Goal: Task Accomplishment & Management: Use online tool/utility

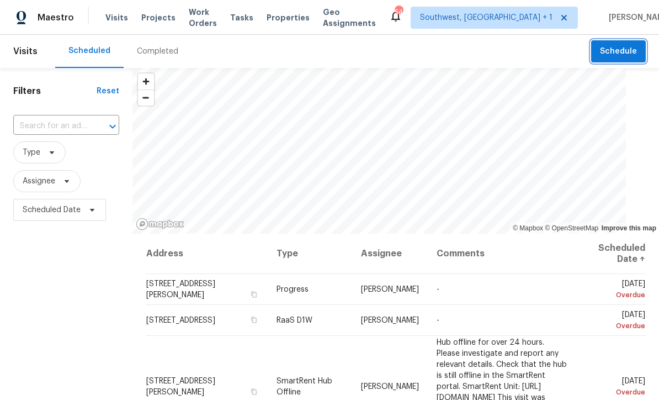
click at [604, 54] on span "Schedule" at bounding box center [618, 52] width 37 height 14
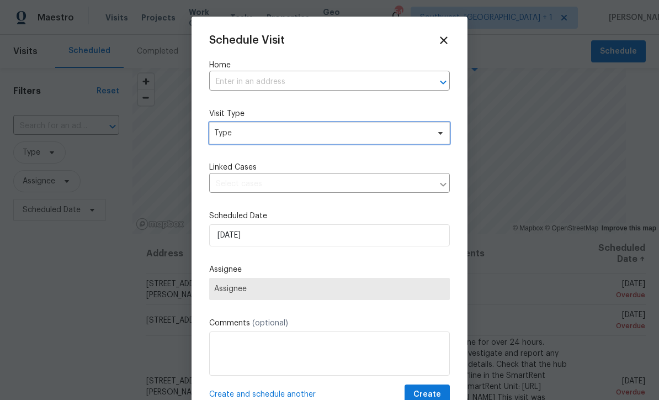
click at [318, 139] on span "Type" at bounding box center [321, 133] width 215 height 11
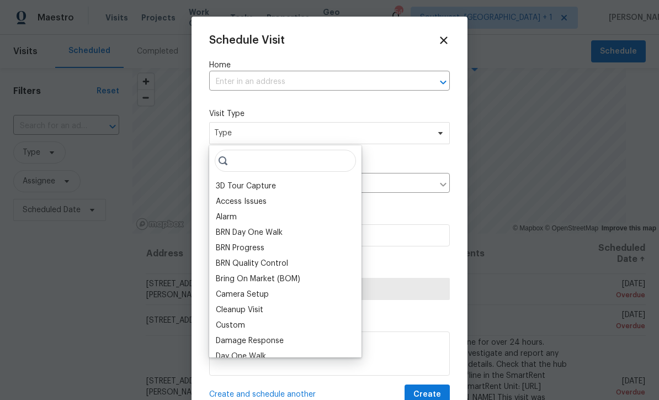
click at [365, 82] on input "text" at bounding box center [314, 81] width 210 height 17
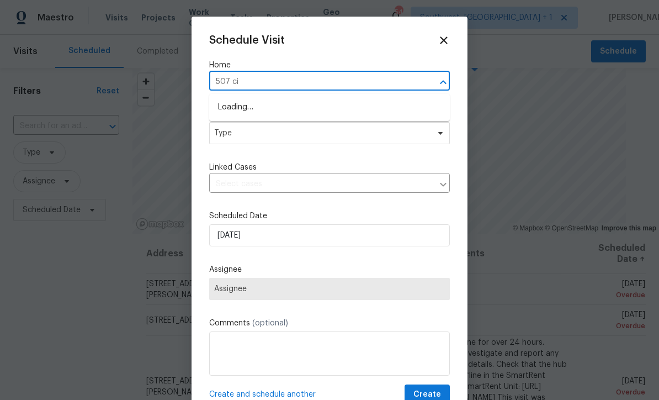
type input "507 cir"
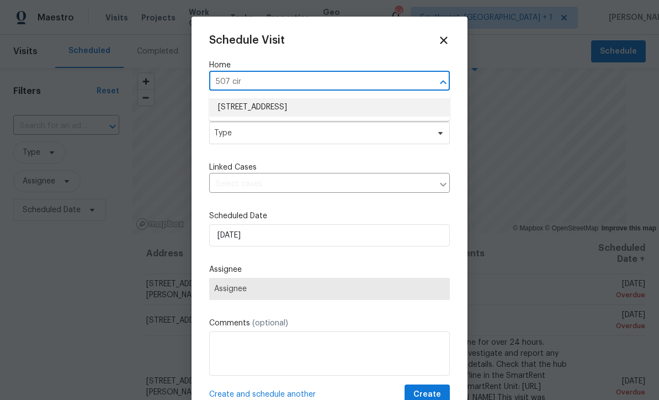
click at [226, 115] on li "[STREET_ADDRESS]" at bounding box center [329, 107] width 241 height 18
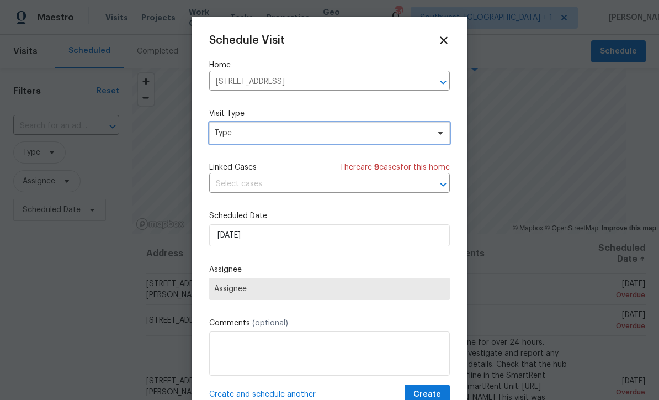
click at [224, 137] on span "Type" at bounding box center [321, 133] width 215 height 11
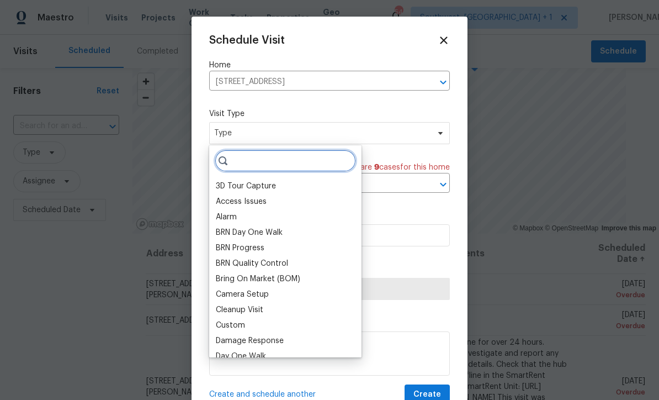
click at [248, 162] on input "search" at bounding box center [285, 161] width 141 height 22
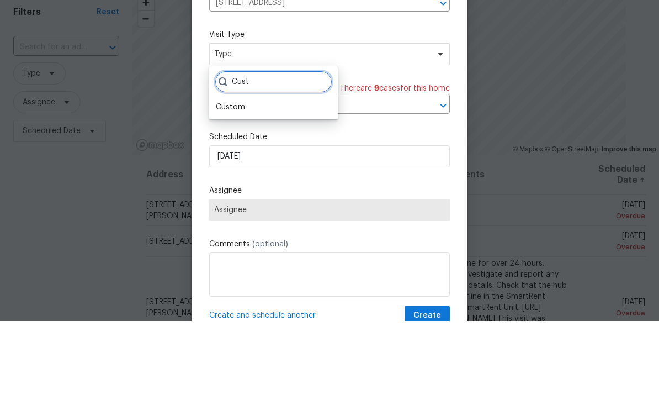
type input "Cust"
click at [221, 181] on div "Custom" at bounding box center [230, 186] width 29 height 11
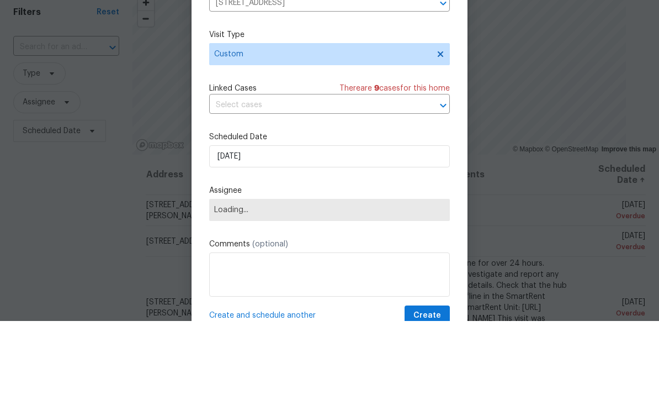
scroll to position [36, 0]
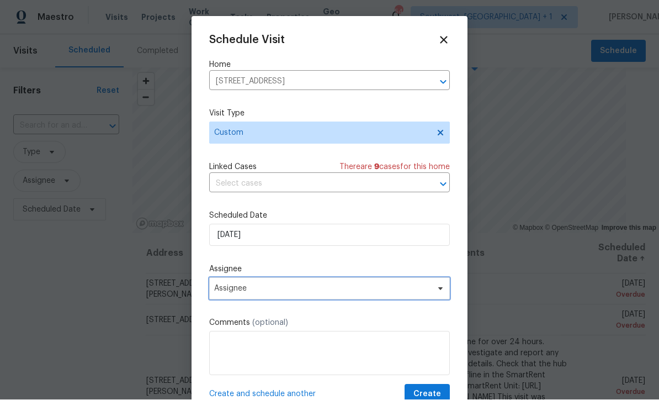
click at [316, 286] on span "Assignee" at bounding box center [329, 289] width 241 height 22
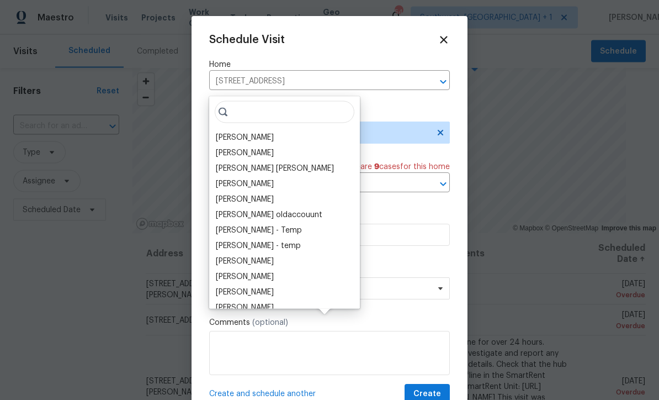
click at [227, 132] on div "[PERSON_NAME]" at bounding box center [245, 137] width 58 height 11
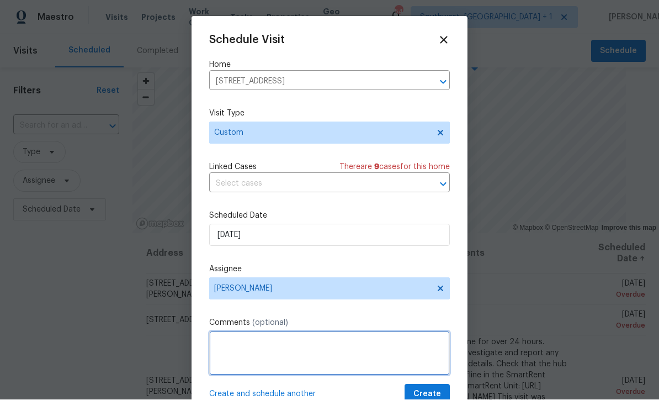
click at [322, 355] on textarea at bounding box center [329, 353] width 241 height 44
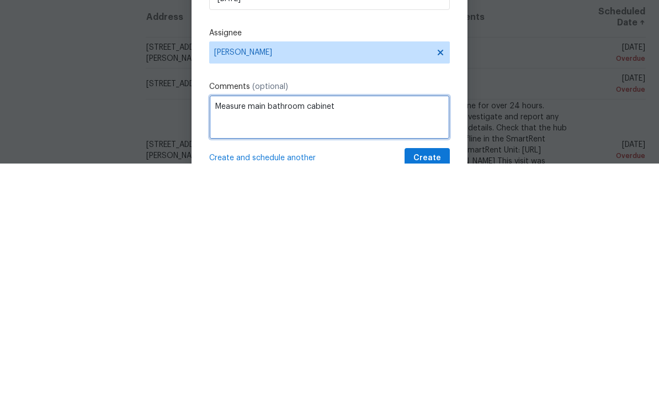
type textarea "Measure main bathroom cabinet"
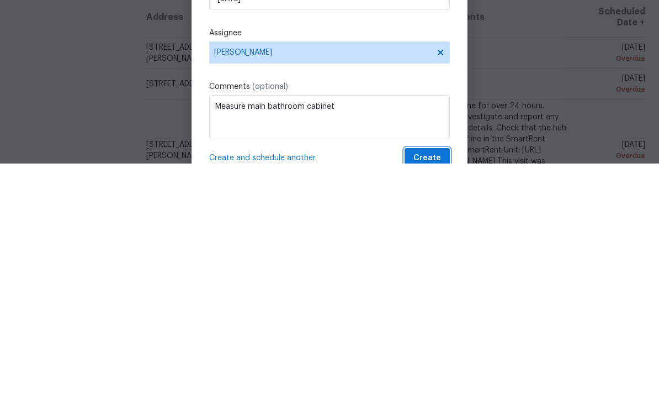
click at [438, 388] on span "Create" at bounding box center [427, 395] width 28 height 14
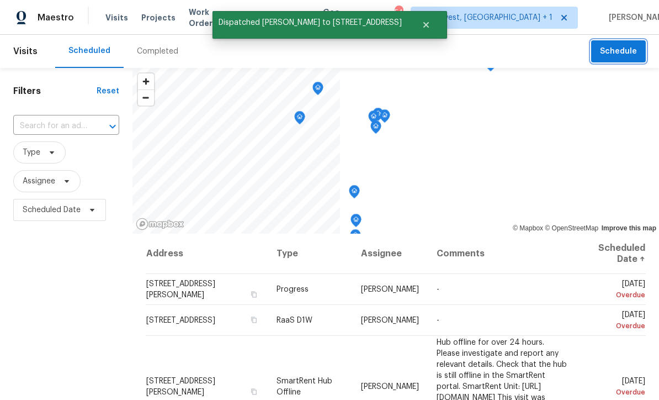
scroll to position [0, 0]
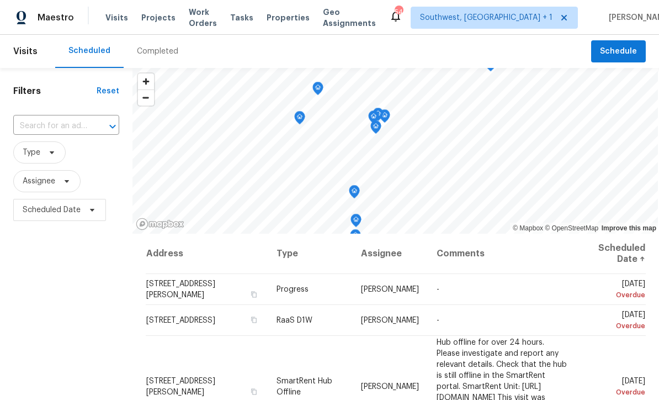
click at [142, 22] on span "Projects" at bounding box center [158, 17] width 34 height 11
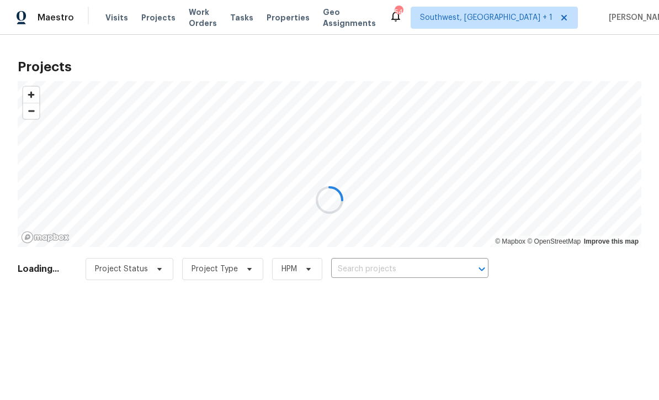
click at [393, 272] on div at bounding box center [329, 200] width 659 height 400
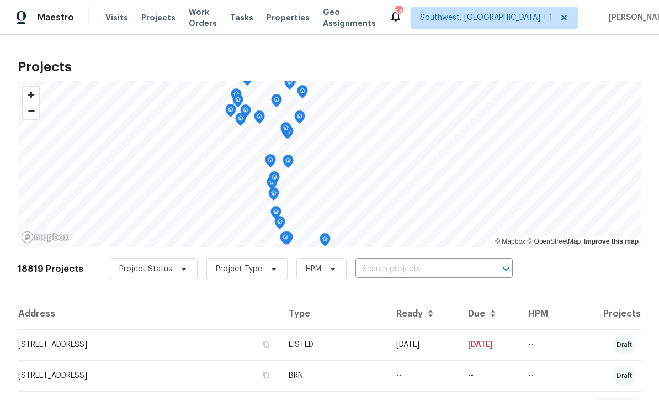
click at [395, 272] on input "text" at bounding box center [419, 269] width 126 height 17
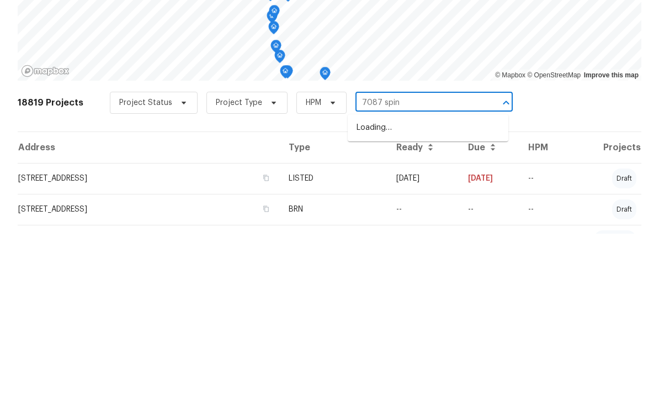
type input "7087 spinn"
click at [442, 285] on li "[STREET_ADDRESS]" at bounding box center [428, 294] width 161 height 18
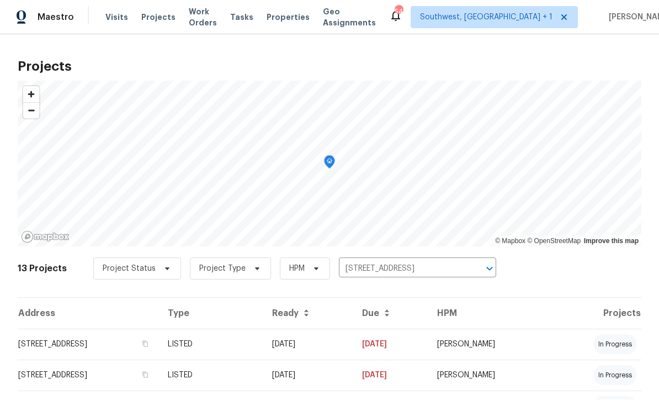
scroll to position [1, 0]
click at [353, 349] on td "[DATE]" at bounding box center [308, 344] width 90 height 31
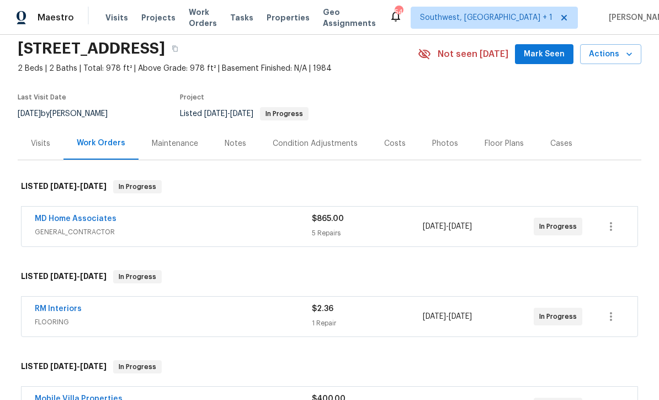
scroll to position [3, 0]
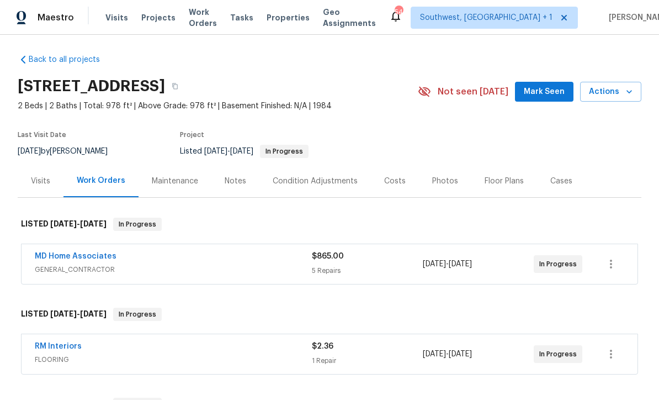
click at [109, 21] on span "Visits" at bounding box center [116, 17] width 23 height 11
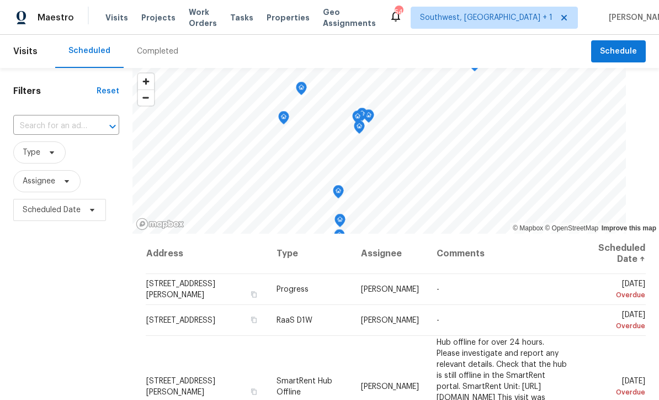
click at [50, 123] on input "text" at bounding box center [50, 126] width 75 height 17
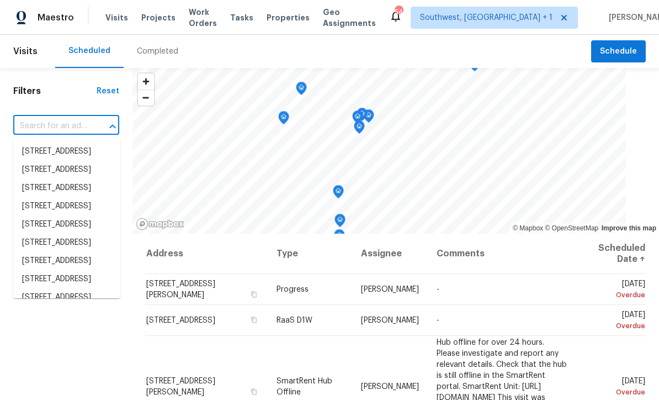
click at [55, 119] on input "text" at bounding box center [50, 126] width 75 height 17
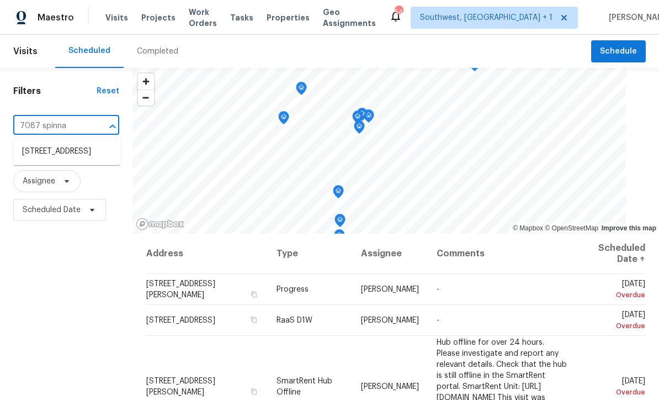
type input "7087 spinnak"
click at [60, 151] on li "[STREET_ADDRESS]" at bounding box center [66, 151] width 107 height 18
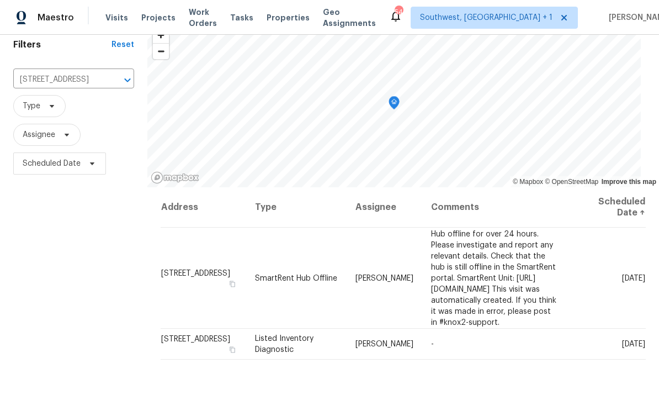
scroll to position [44, 0]
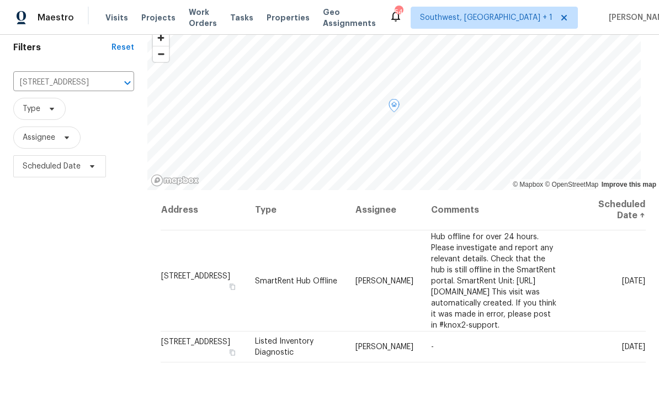
click at [0, 0] on icon at bounding box center [0, 0] width 0 height 0
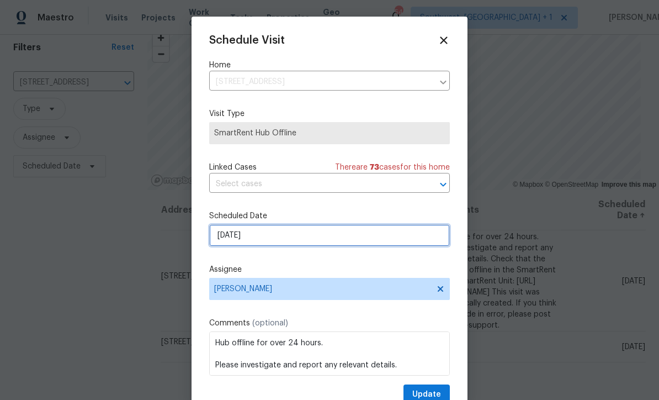
click at [311, 241] on input "[DATE]" at bounding box center [329, 235] width 241 height 22
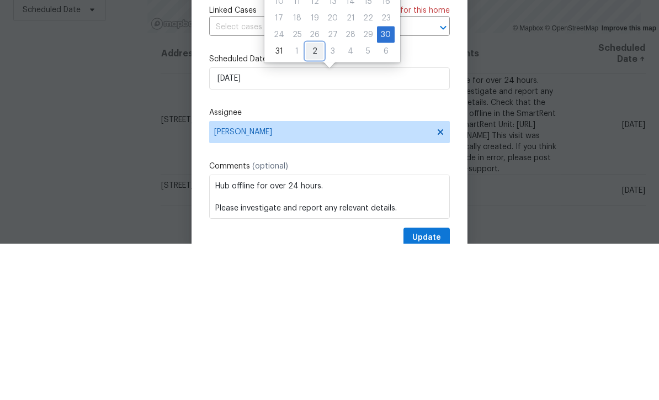
click at [311, 200] on div "2" at bounding box center [315, 207] width 18 height 15
type input "[DATE]"
select select "8"
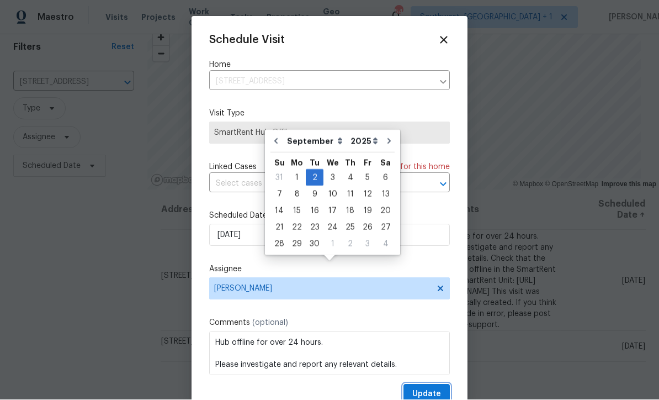
click at [430, 395] on span "Update" at bounding box center [426, 395] width 29 height 14
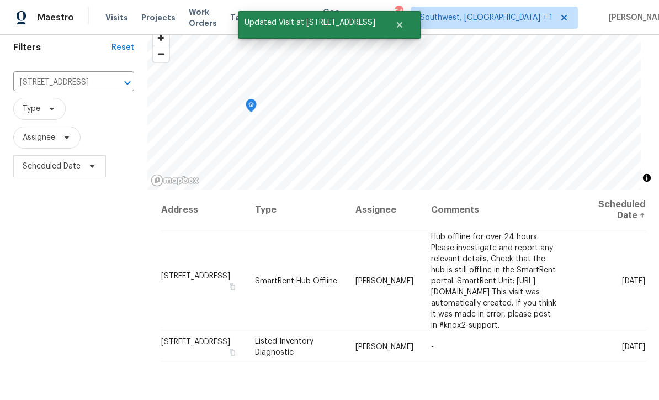
scroll to position [0, 0]
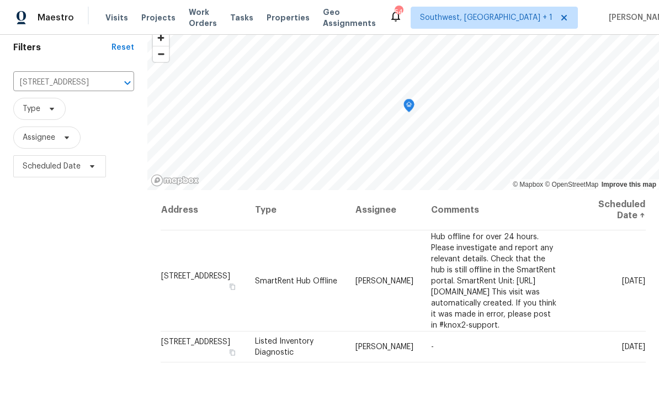
click at [155, 23] on span "Projects" at bounding box center [158, 17] width 34 height 11
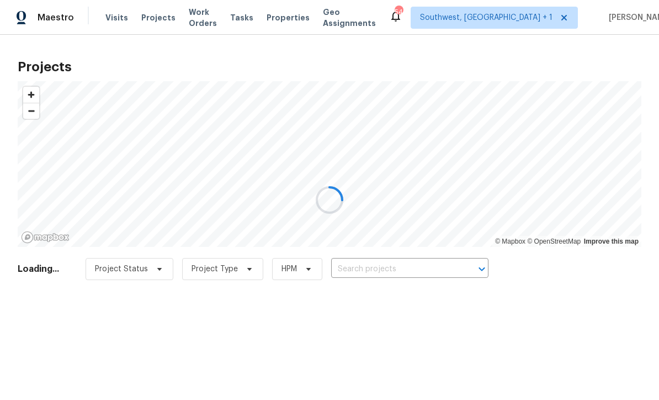
click at [378, 262] on div at bounding box center [329, 200] width 659 height 400
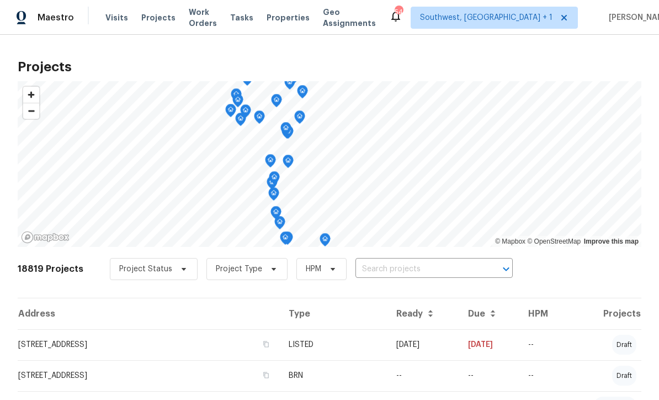
click at [402, 268] on input "text" at bounding box center [419, 269] width 126 height 17
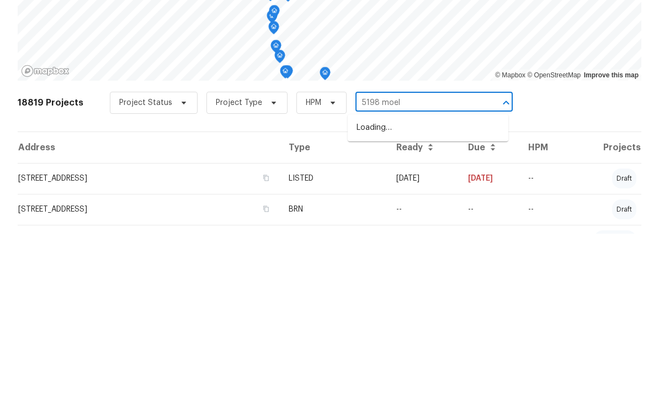
type input "5198 [PERSON_NAME]"
click at [440, 285] on li "[STREET_ADDRESS][PERSON_NAME]" at bounding box center [428, 294] width 161 height 18
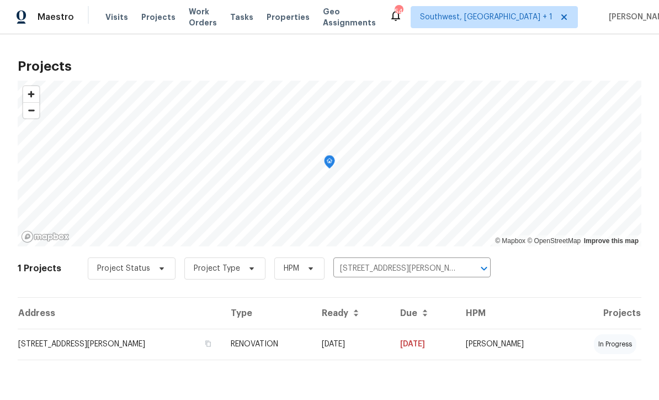
click at [383, 347] on td "[DATE]" at bounding box center [352, 344] width 78 height 31
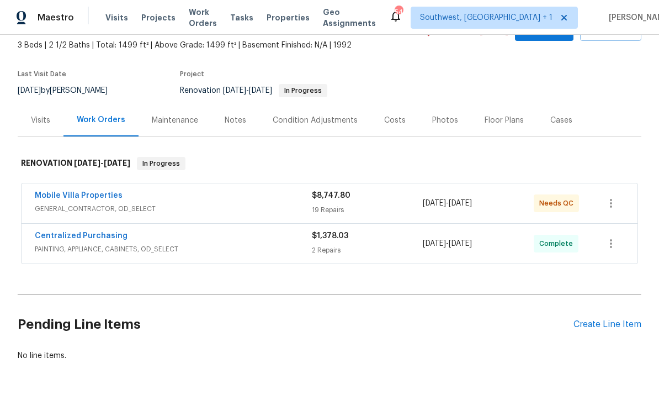
scroll to position [63, 0]
click at [615, 203] on icon "button" at bounding box center [610, 203] width 13 height 13
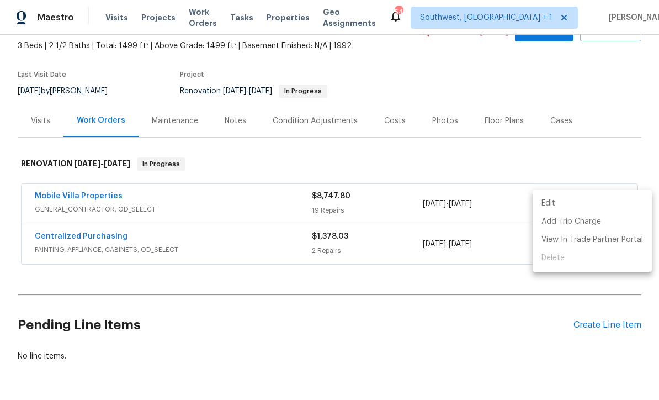
click at [557, 209] on li "Edit" at bounding box center [592, 203] width 119 height 18
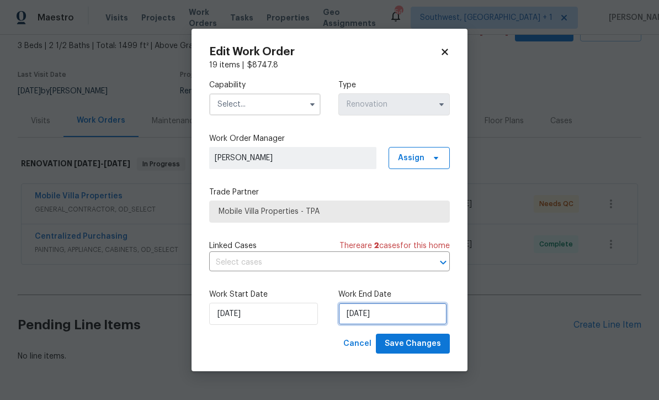
click at [393, 319] on input "[DATE]" at bounding box center [392, 314] width 109 height 22
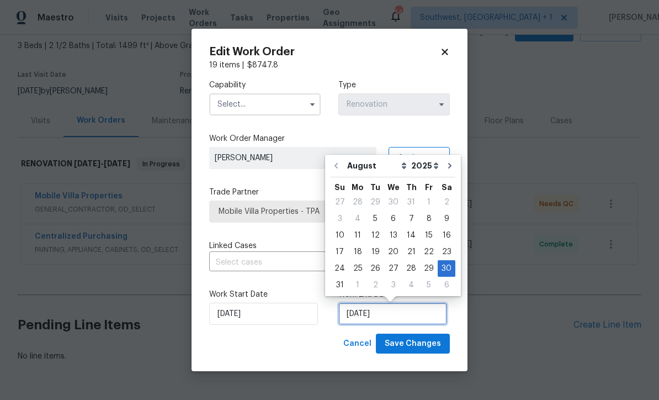
scroll to position [0, 0]
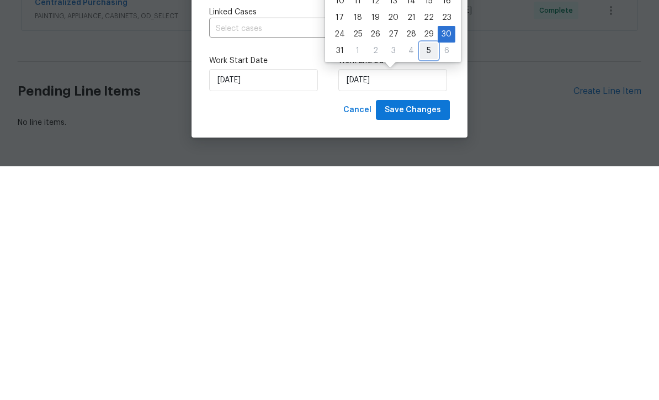
click at [420, 277] on div "5" at bounding box center [429, 284] width 18 height 15
type input "[DATE]"
select select "8"
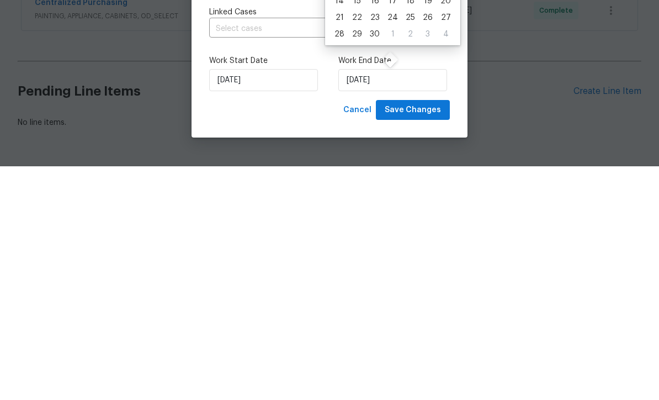
scroll to position [36, 0]
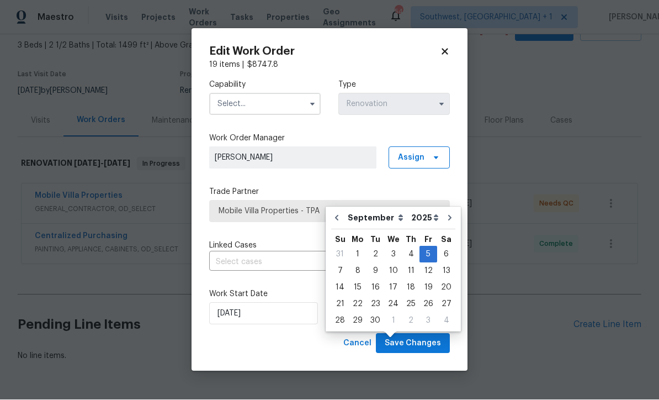
click at [276, 104] on input "text" at bounding box center [265, 104] width 112 height 22
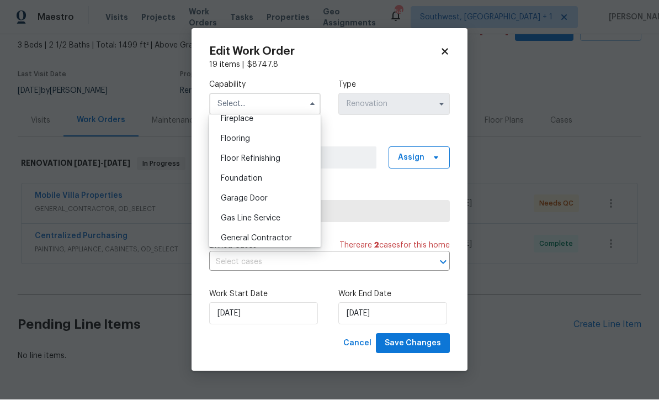
click at [288, 242] on div "General Contractor" at bounding box center [265, 239] width 106 height 20
type input "General Contractor"
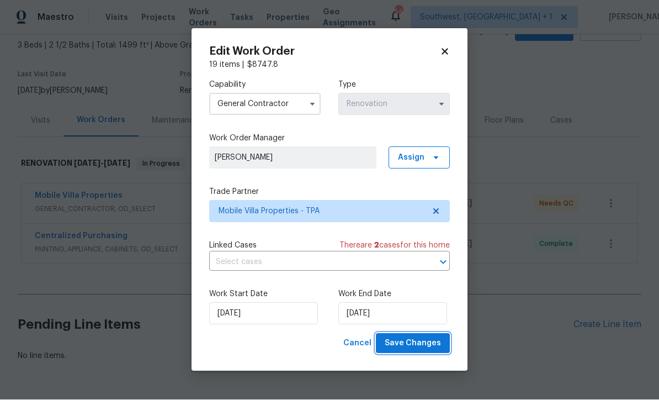
click at [420, 350] on span "Save Changes" at bounding box center [413, 344] width 56 height 14
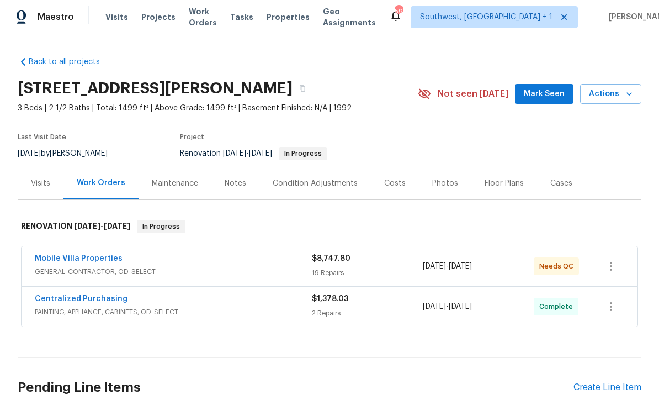
scroll to position [1, 0]
click at [400, 189] on div "Costs" at bounding box center [395, 183] width 48 height 33
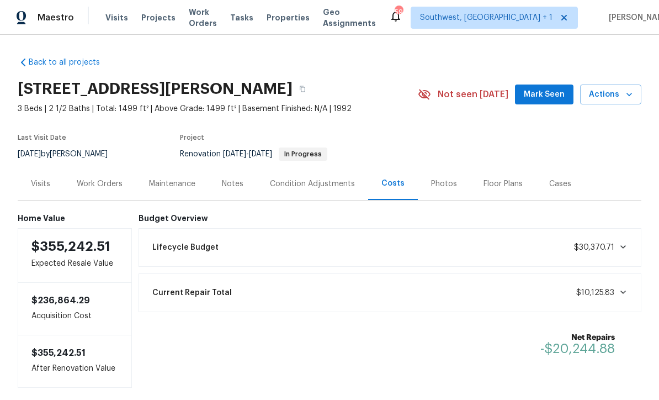
click at [91, 195] on div "Work Orders" at bounding box center [99, 183] width 72 height 33
